Goal: Check status: Check status

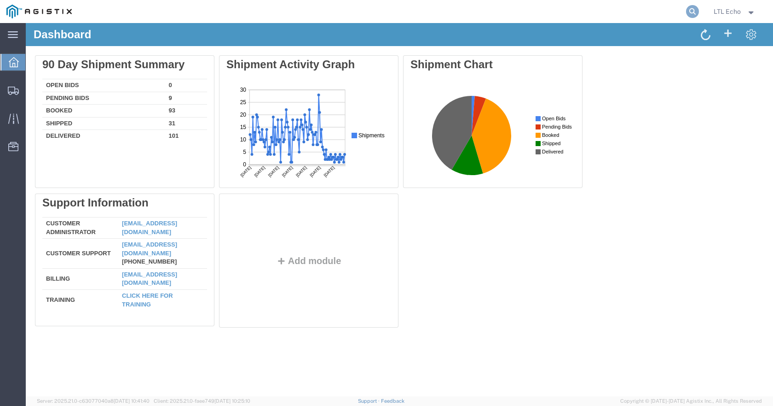
click at [690, 12] on icon at bounding box center [692, 11] width 13 height 13
click at [448, 13] on input "search" at bounding box center [547, 11] width 280 height 22
type input "a"
click at [13, 92] on icon at bounding box center [13, 91] width 11 height 8
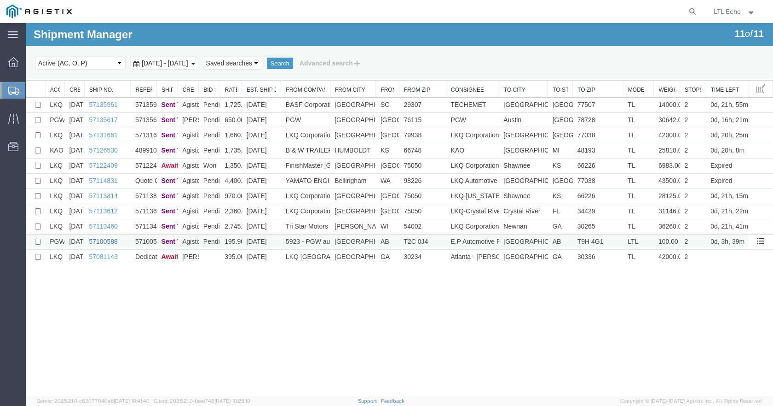
click at [97, 240] on link "57100588" at bounding box center [103, 241] width 29 height 7
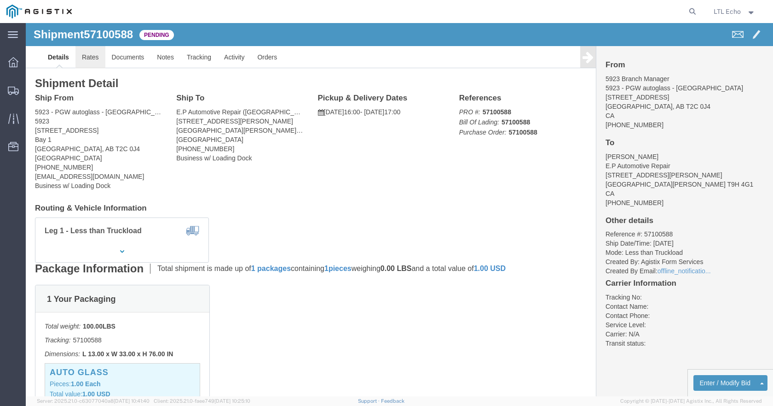
click link "Rates"
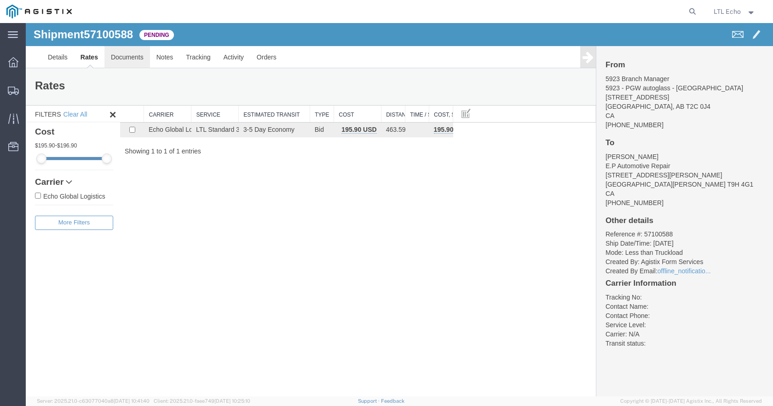
click at [112, 56] on link "Documents" at bounding box center [128, 57] width 46 height 22
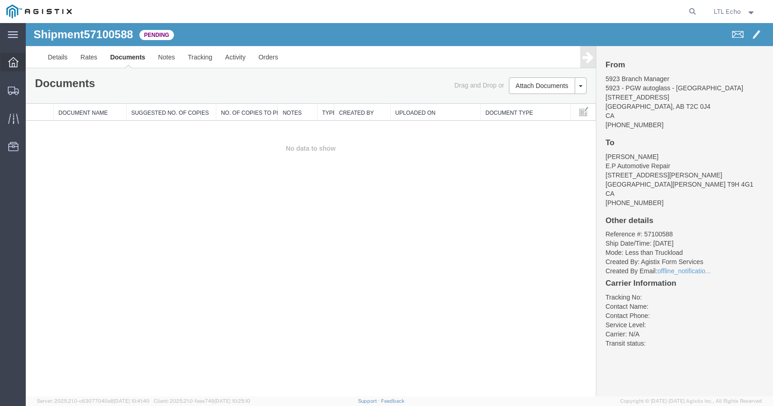
click at [19, 66] on div at bounding box center [13, 62] width 26 height 18
